Goal: Download file/media

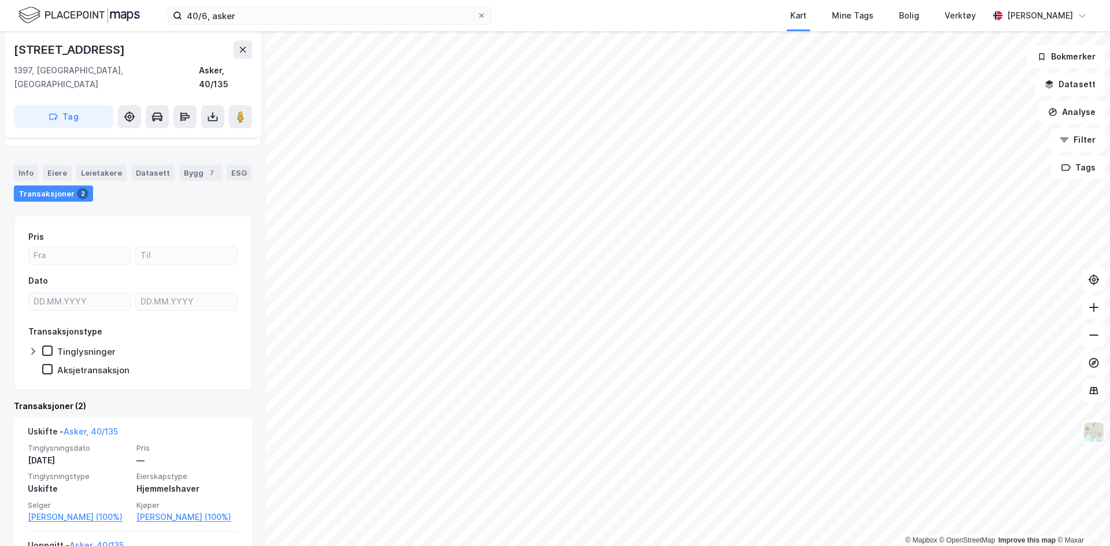
scroll to position [184, 0]
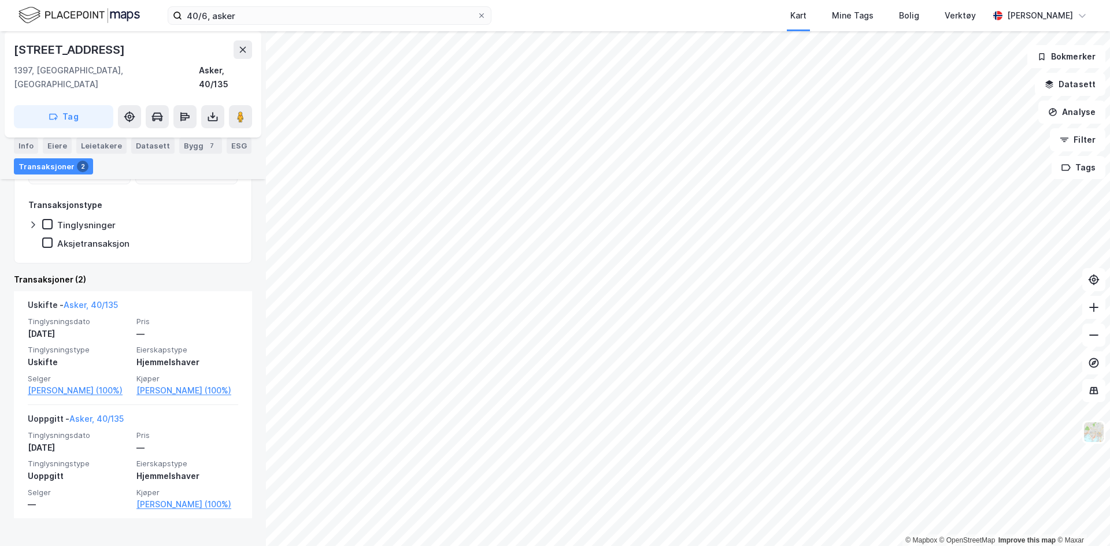
click at [210, 111] on icon at bounding box center [213, 117] width 12 height 12
click at [191, 131] on div "Last ned grunnbok" at bounding box center [162, 140] width 123 height 18
